Goal: Find specific page/section: Find specific page/section

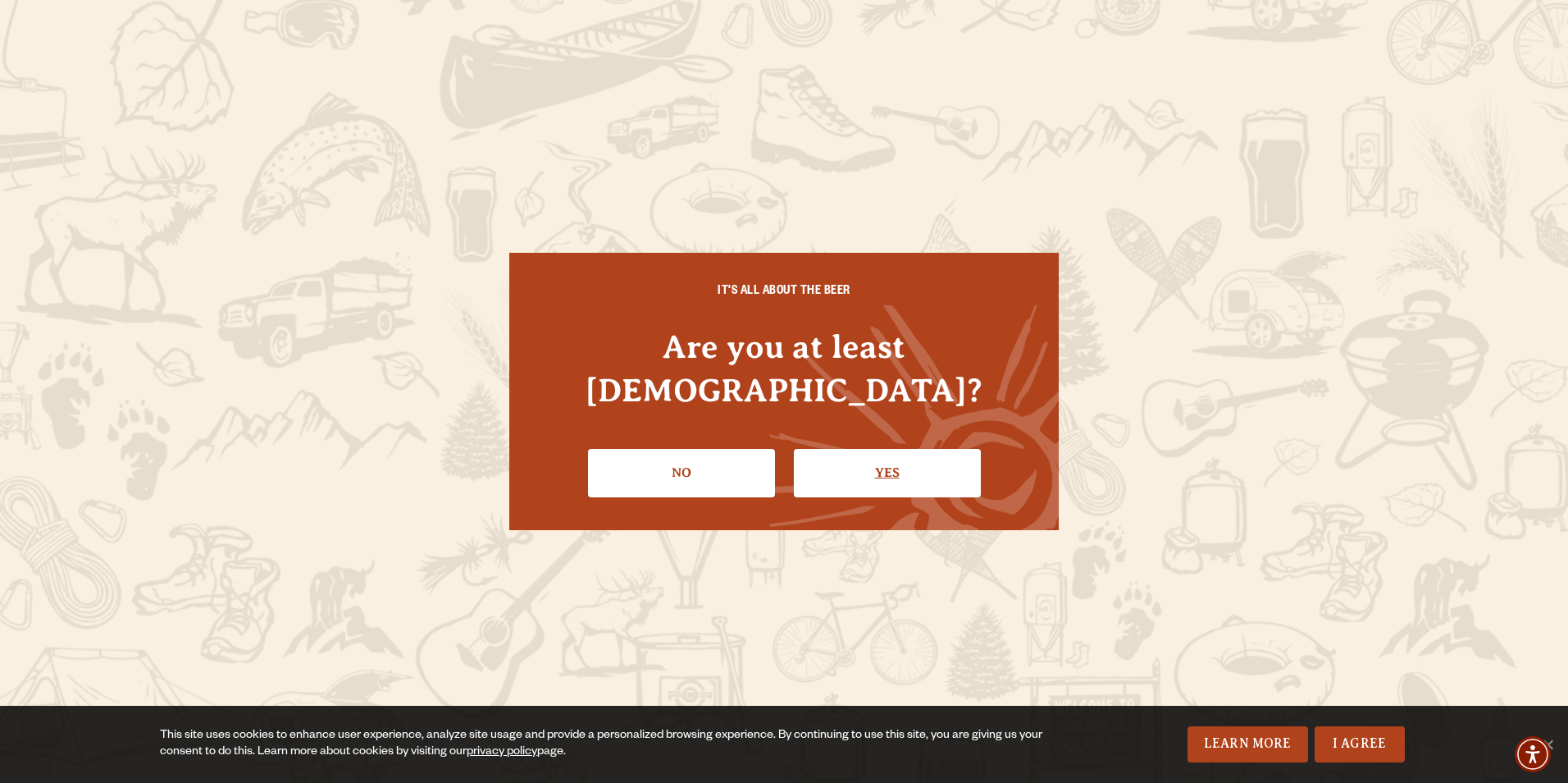
click at [898, 449] on link "Yes" at bounding box center [887, 472] width 186 height 47
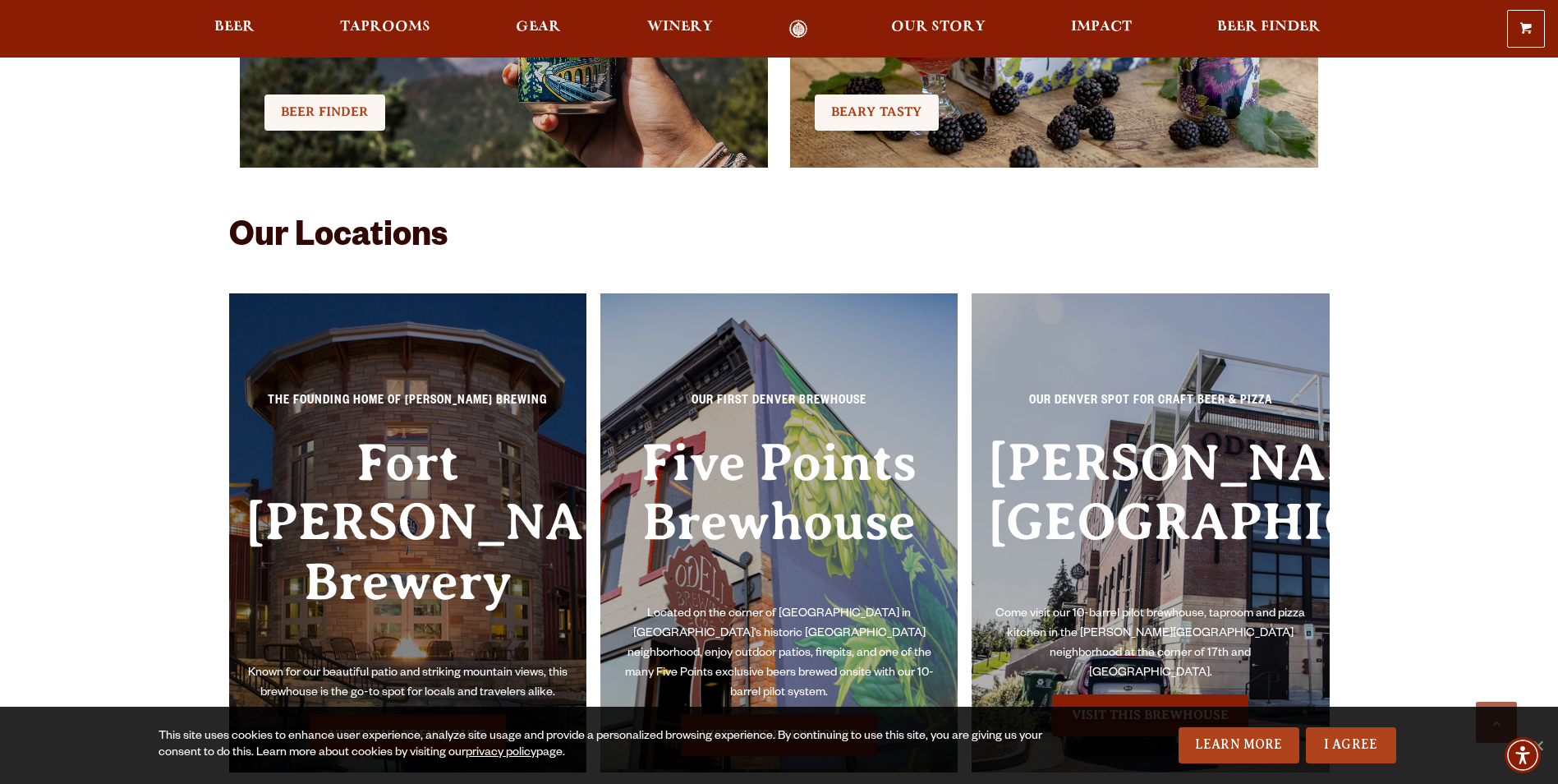
scroll to position [3778, 0]
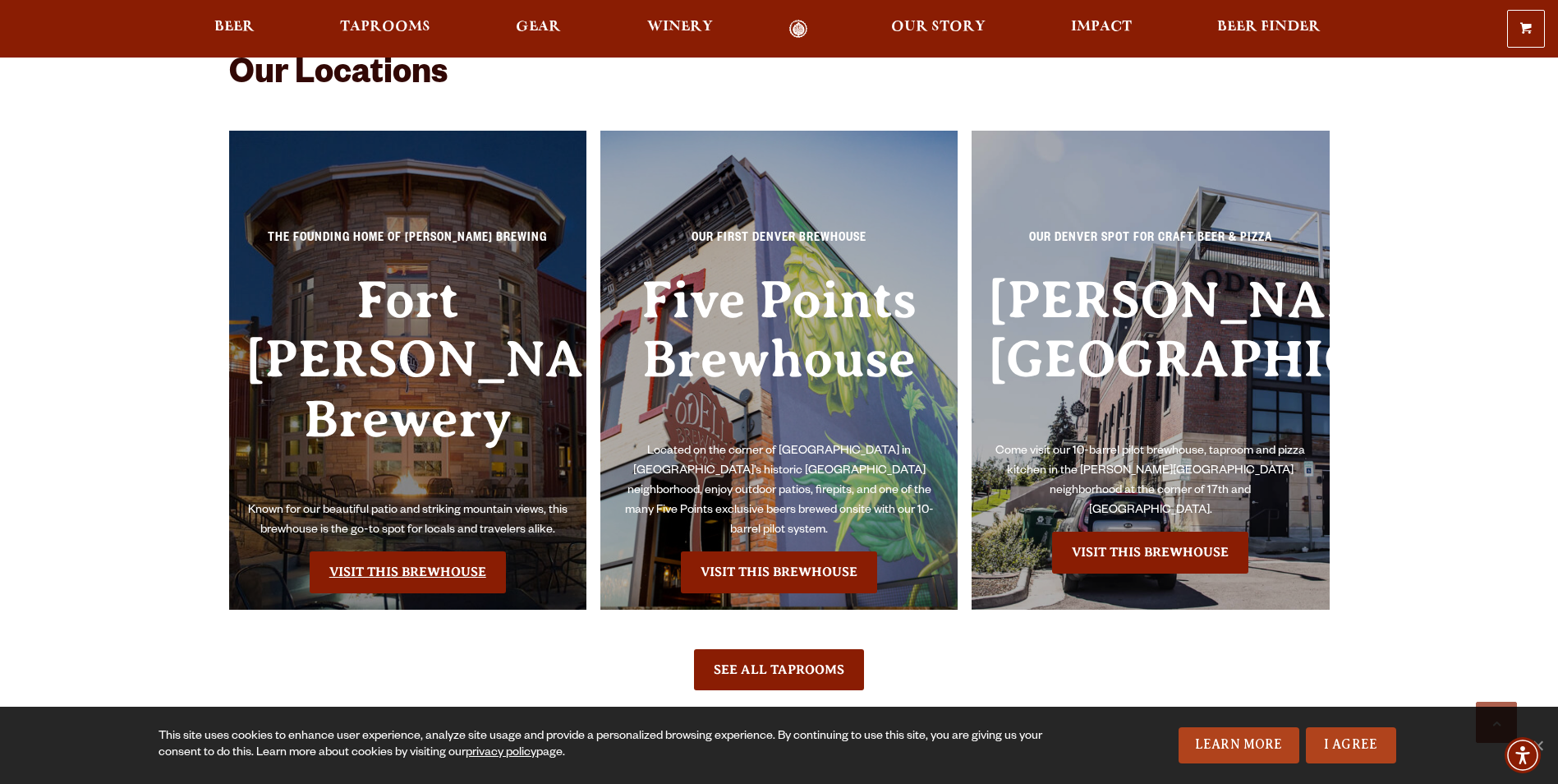
click at [404, 551] on link "Visit this Brewhouse" at bounding box center [408, 572] width 196 height 42
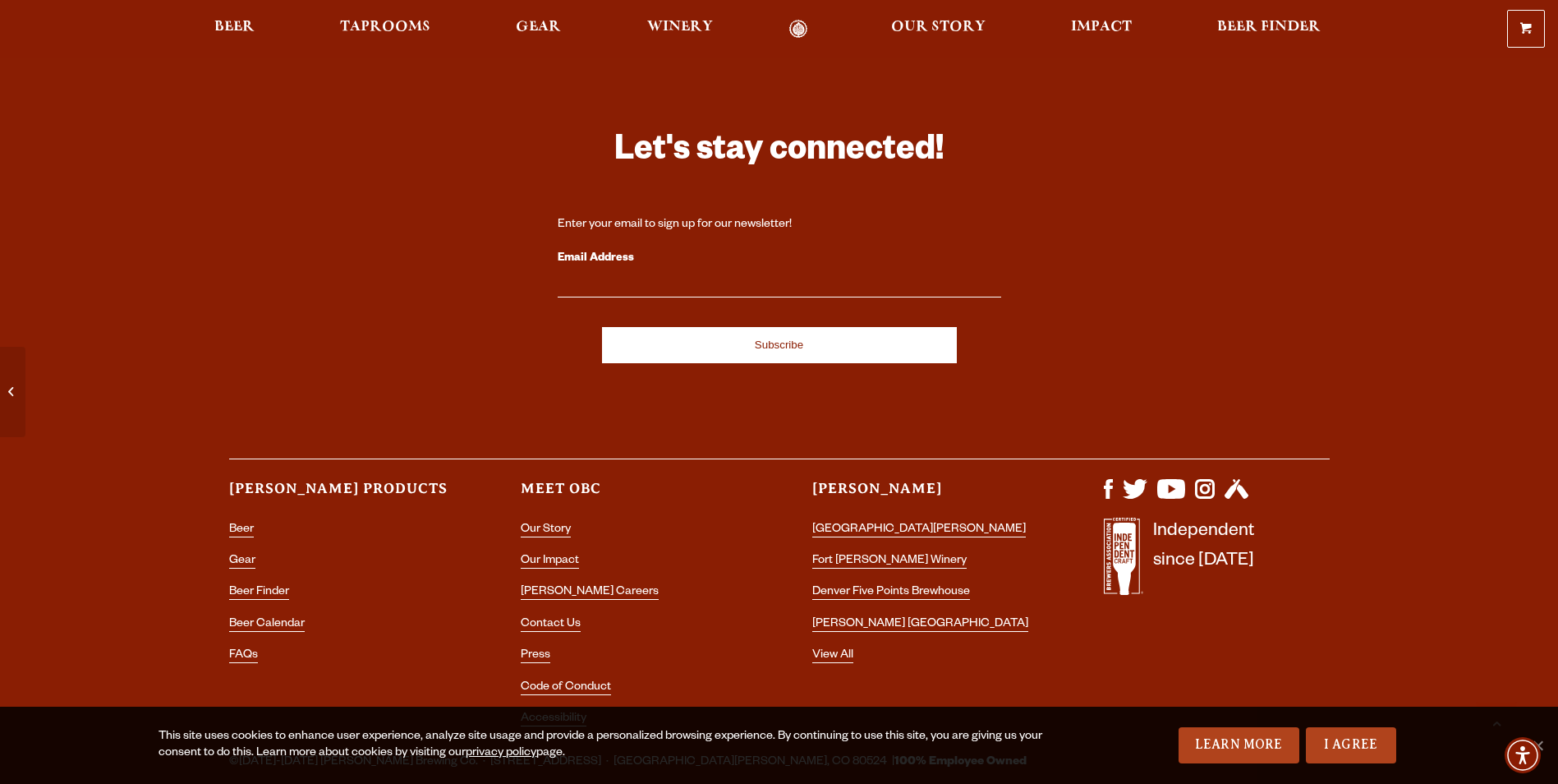
scroll to position [7051, 0]
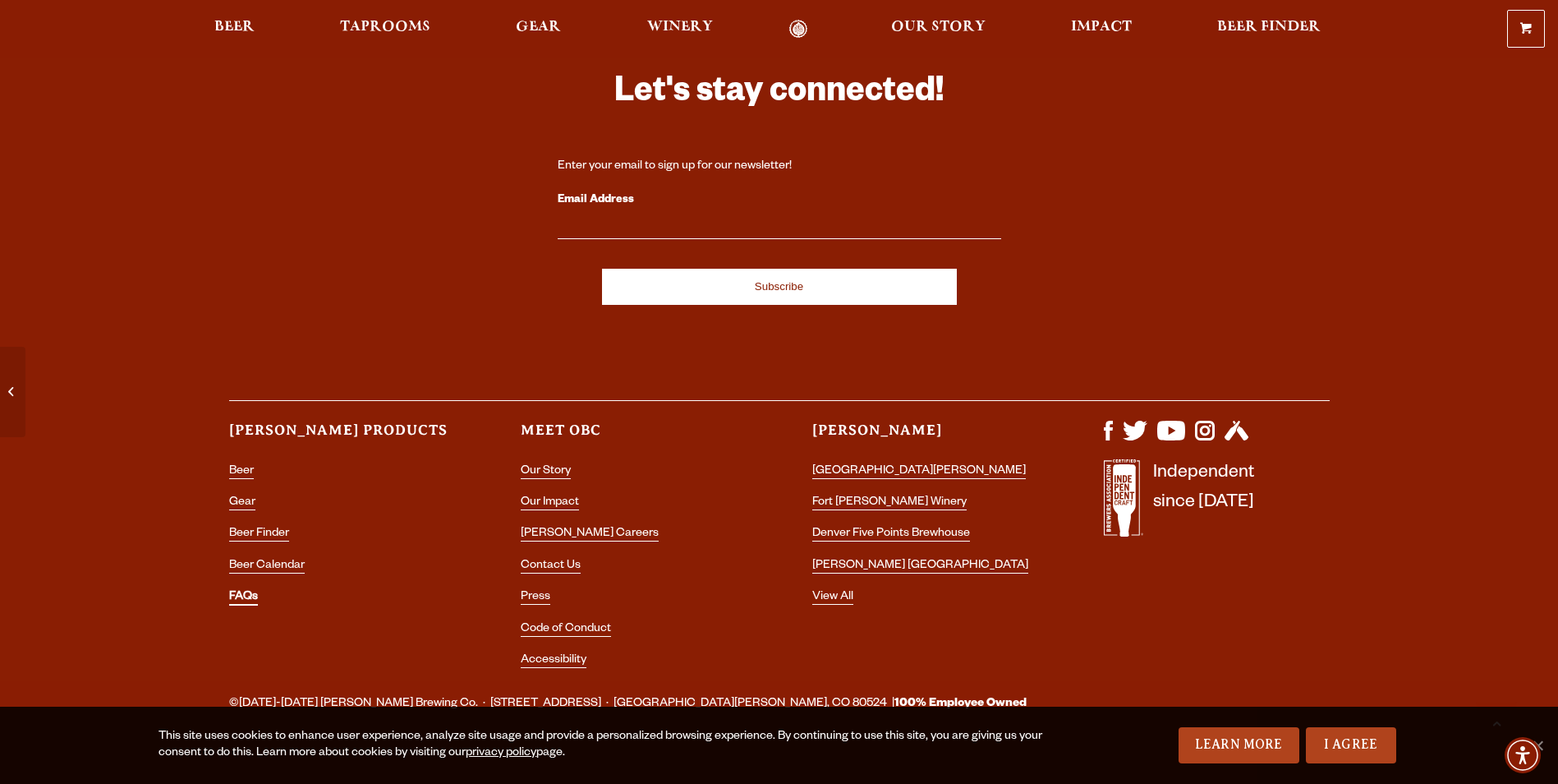
click at [249, 591] on link "FAQs" at bounding box center [243, 598] width 28 height 15
click at [556, 559] on link "Contact Us" at bounding box center [551, 567] width 60 height 15
